Goal: Transaction & Acquisition: Obtain resource

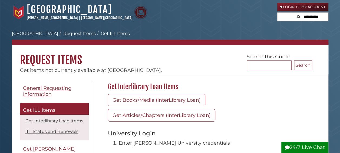
scroll to position [27, 0]
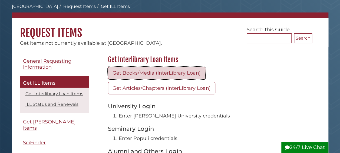
click at [138, 72] on link "Get Books/Media (InterLibrary Loan)" at bounding box center [156, 73] width 97 height 12
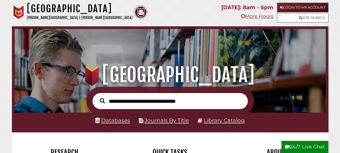
scroll to position [103, 308]
click at [159, 104] on input "text" at bounding box center [170, 100] width 156 height 16
type input "**********"
click at [97, 97] on button "Search" at bounding box center [102, 101] width 11 height 8
